Goal: Task Accomplishment & Management: Use online tool/utility

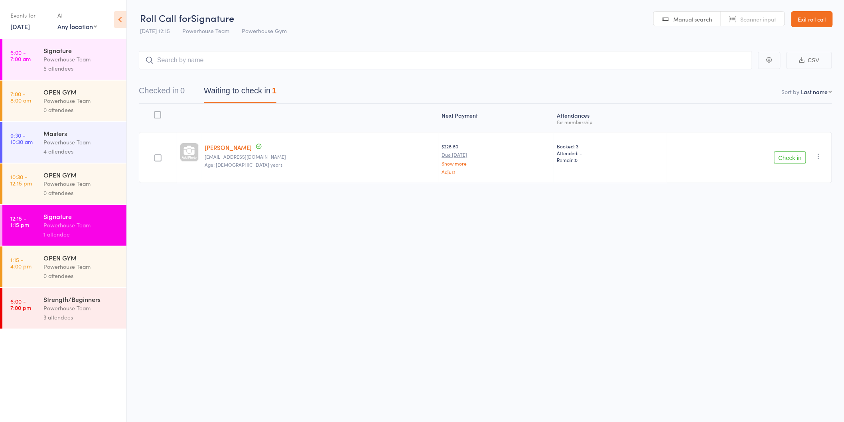
click at [787, 156] on button "Check in" at bounding box center [790, 157] width 32 height 13
click at [782, 158] on button "Check in" at bounding box center [790, 157] width 32 height 13
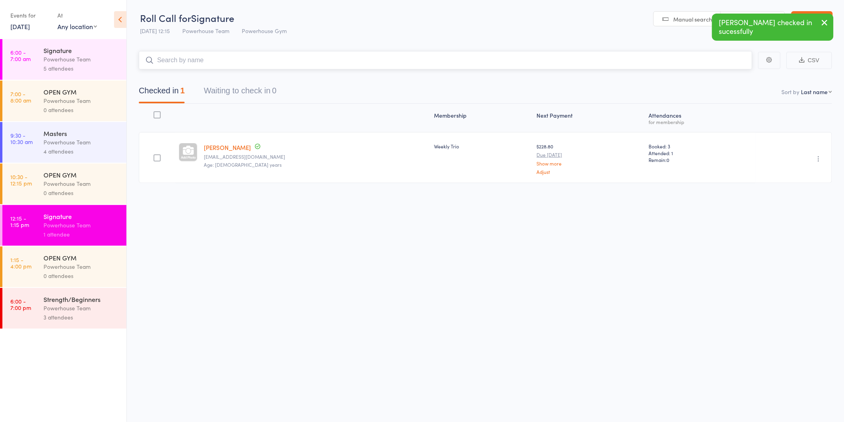
click at [261, 59] on input "search" at bounding box center [446, 60] width 614 height 18
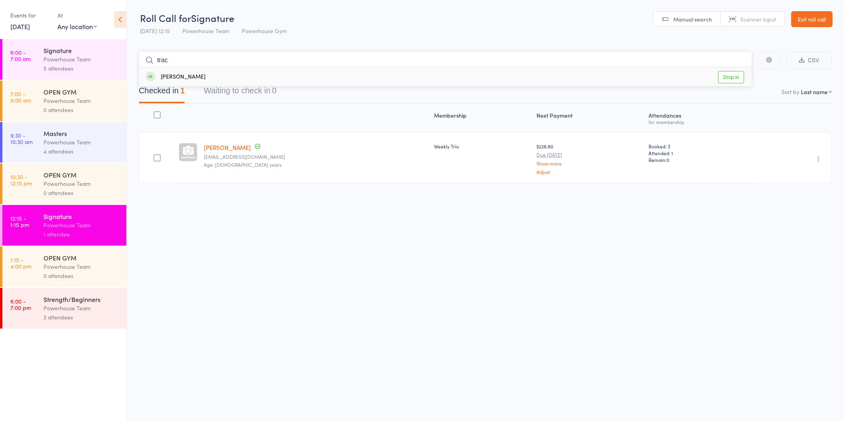
type input "trac"
click at [735, 77] on link "Drop in" at bounding box center [732, 77] width 26 height 12
